Goal: Information Seeking & Learning: Learn about a topic

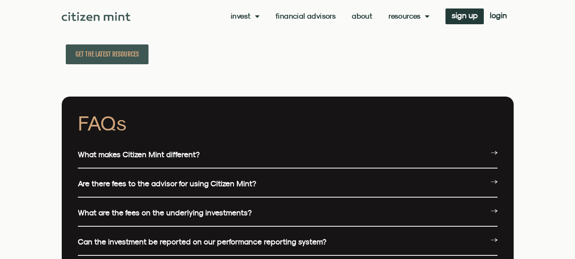
scroll to position [1916, 0]
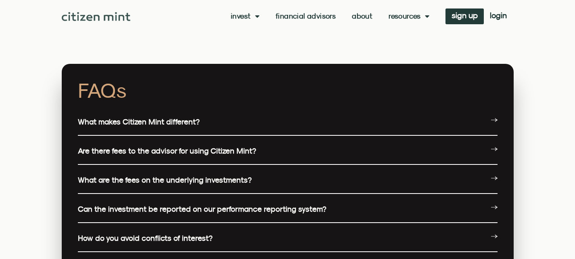
click at [194, 125] on link "What makes Citizen Mint different?" at bounding box center [139, 121] width 122 height 9
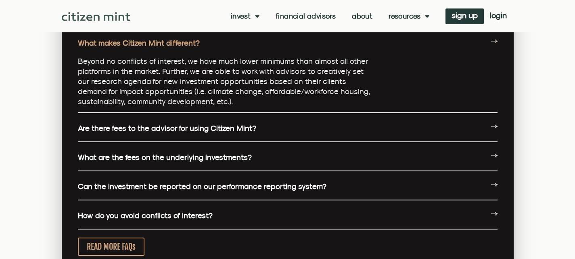
scroll to position [2134, 0]
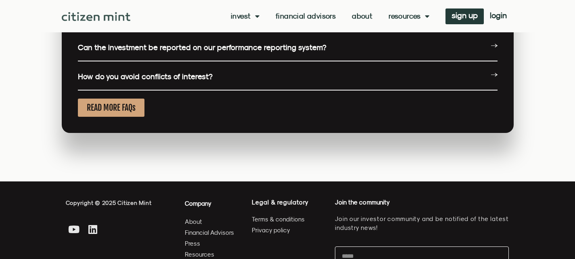
click at [130, 109] on span "READ MORE FAQs" at bounding box center [111, 108] width 49 height 10
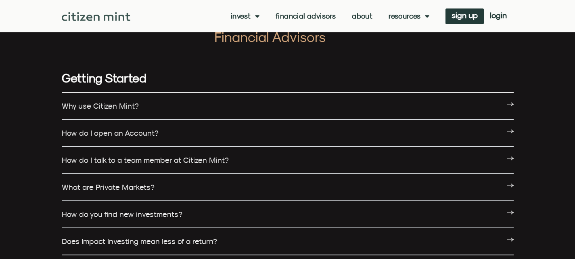
scroll to position [42, 0]
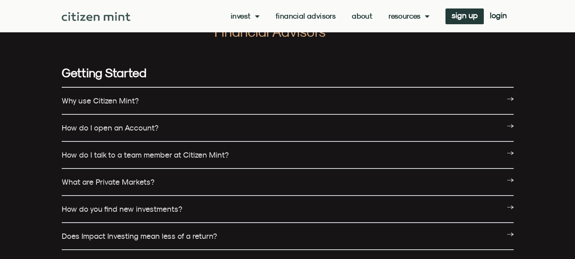
click at [135, 105] on link "Why use Citizen Mint?" at bounding box center [100, 100] width 77 height 9
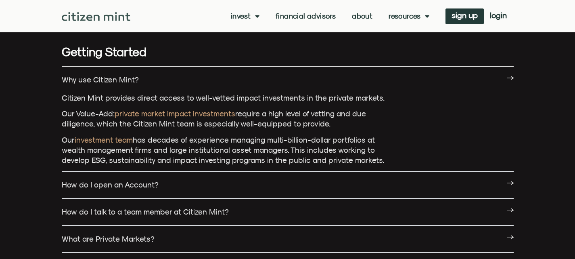
scroll to position [82, 0]
